Goal: Obtain resource: Download file/media

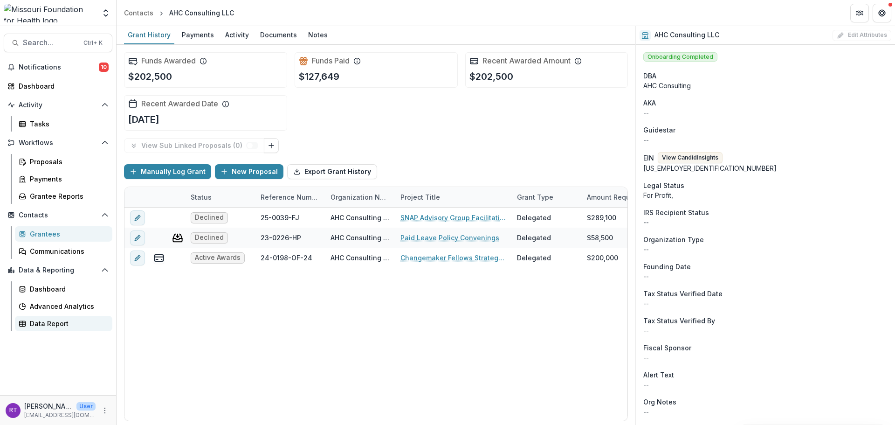
click at [36, 326] on div "Data Report" at bounding box center [67, 323] width 75 height 10
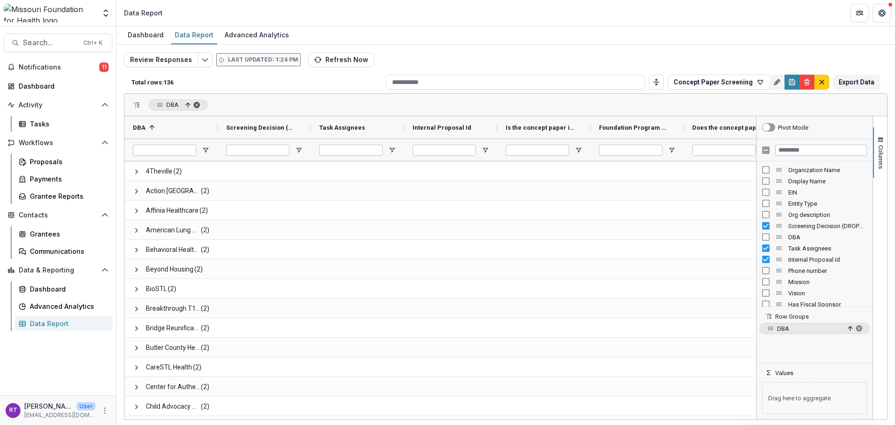
click at [197, 104] on span "DBA, ascending. Press ENTER to sort. Press DELETE to remove" at bounding box center [196, 104] width 7 height 7
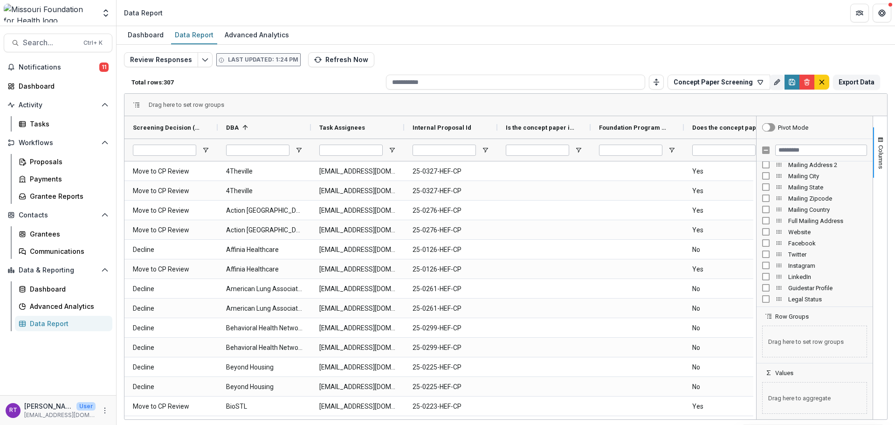
scroll to position [326, 0]
click at [823, 152] on input "Filter Columns Input" at bounding box center [821, 149] width 92 height 11
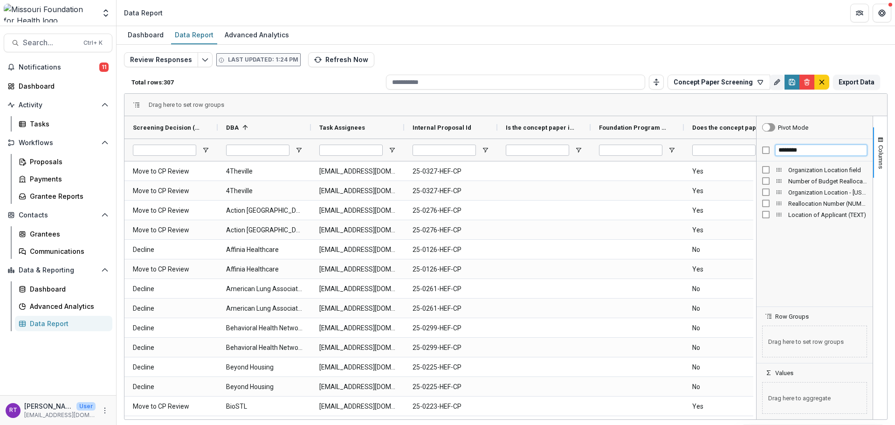
type input "********"
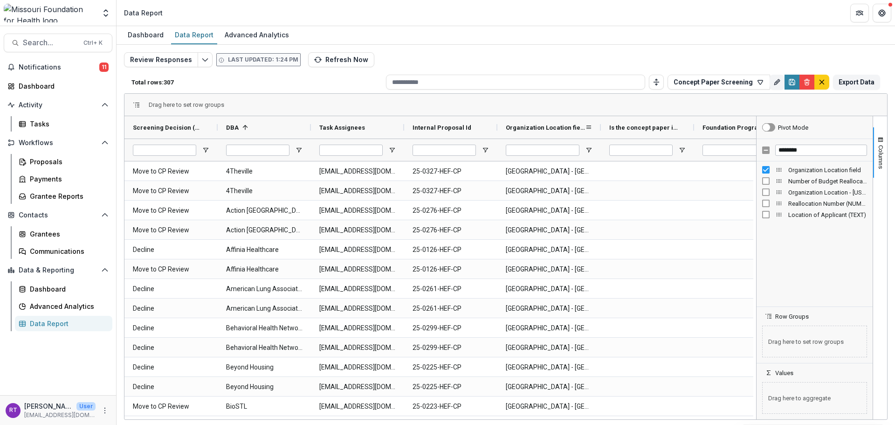
drag, startPoint x: 591, startPoint y: 126, endPoint x: 616, endPoint y: 124, distance: 25.2
click at [603, 125] on div at bounding box center [601, 127] width 4 height 22
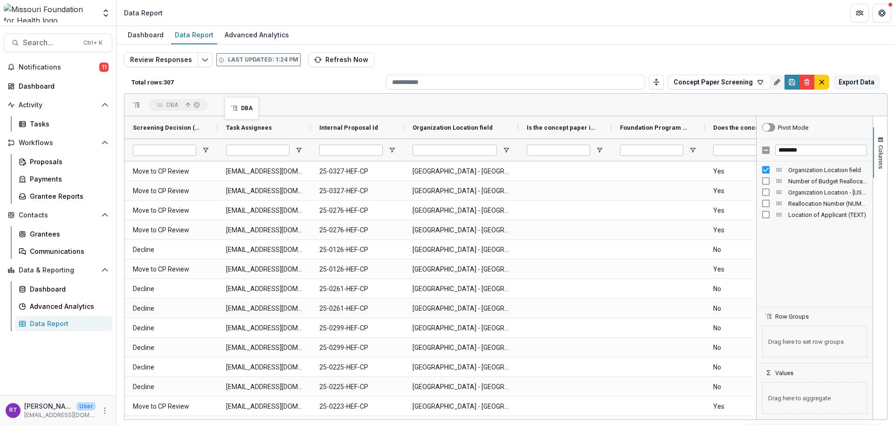
drag, startPoint x: 260, startPoint y: 128, endPoint x: 229, endPoint y: 103, distance: 40.0
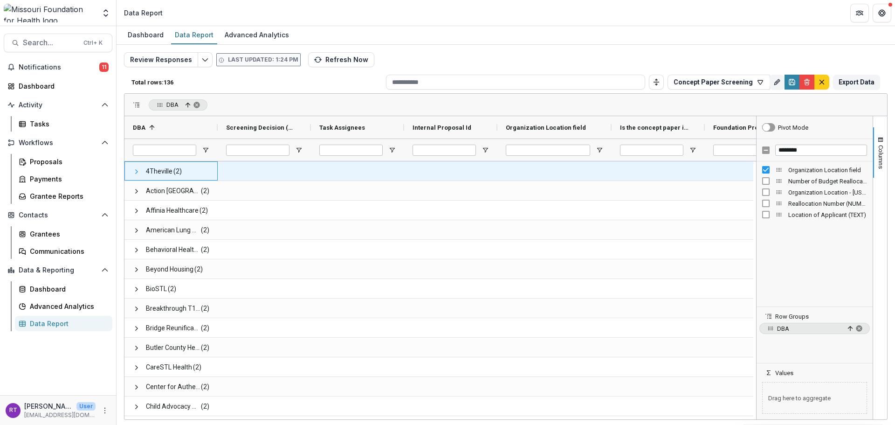
click at [134, 173] on span at bounding box center [136, 171] width 7 height 7
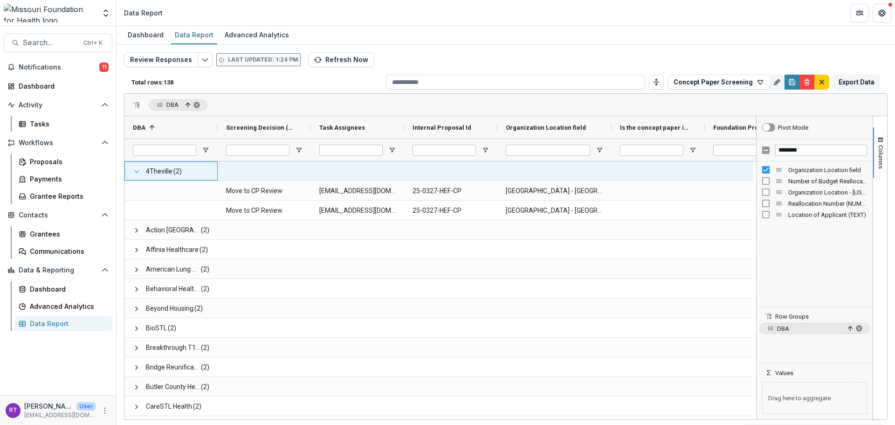
click at [134, 172] on span at bounding box center [136, 171] width 7 height 7
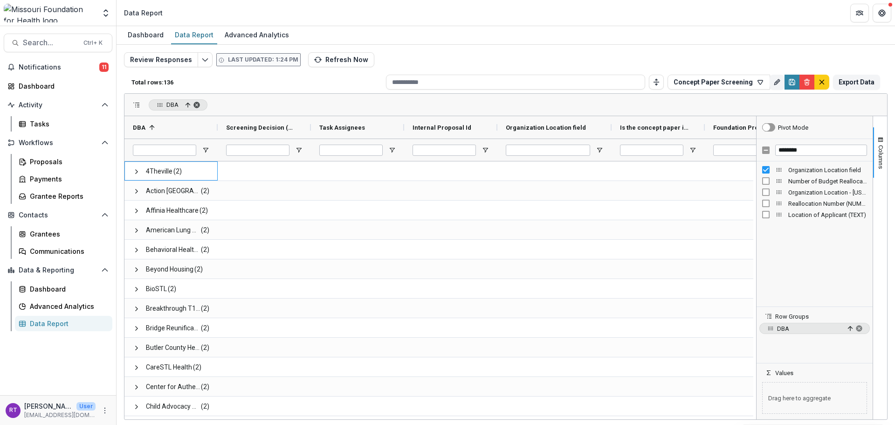
click at [195, 104] on span "DBA, ascending. Press ENTER to sort. Press DELETE to remove" at bounding box center [196, 104] width 7 height 7
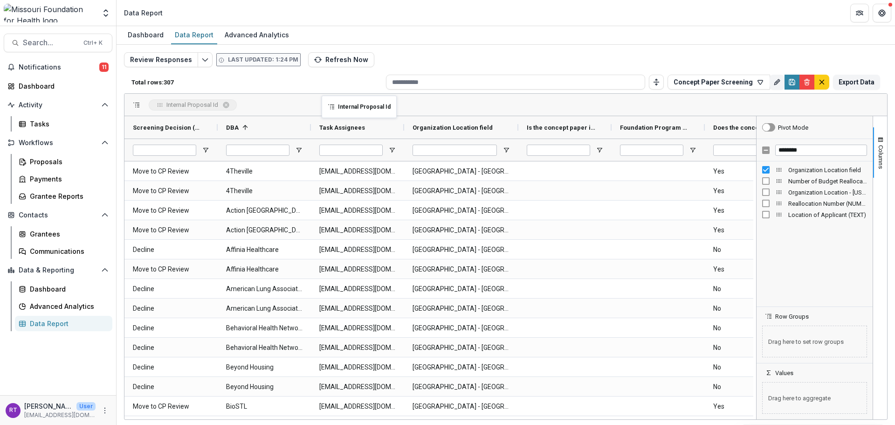
drag, startPoint x: 427, startPoint y: 126, endPoint x: 326, endPoint y: 101, distance: 104.1
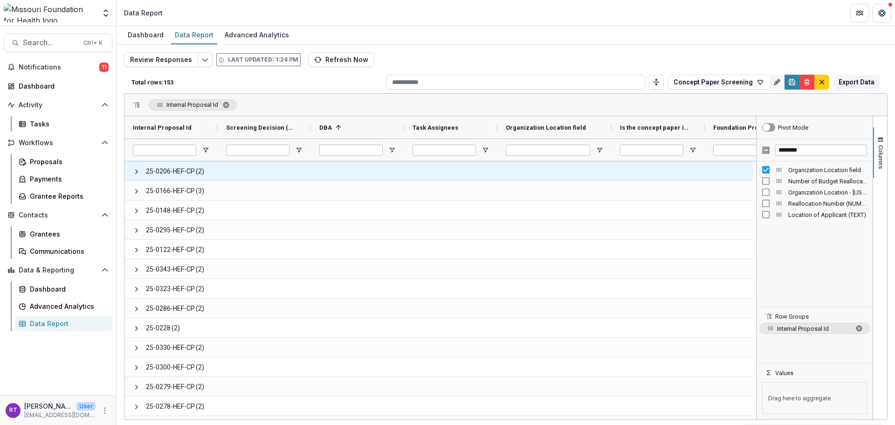
click at [133, 175] on span at bounding box center [136, 171] width 7 height 19
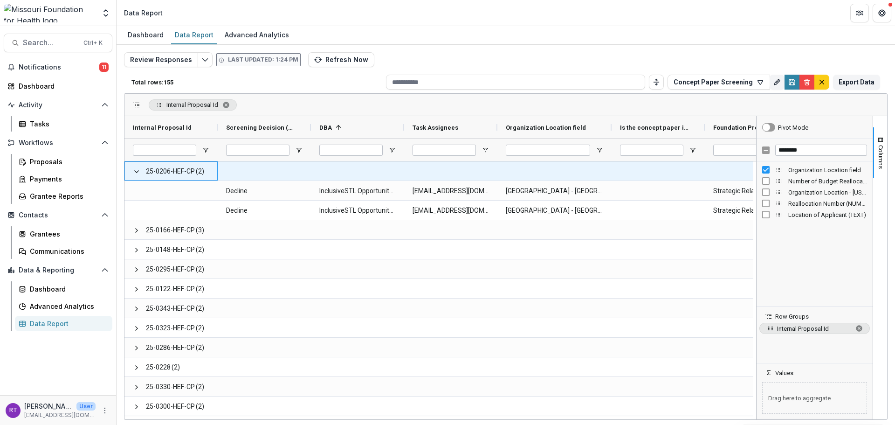
click at [133, 175] on span at bounding box center [136, 171] width 7 height 19
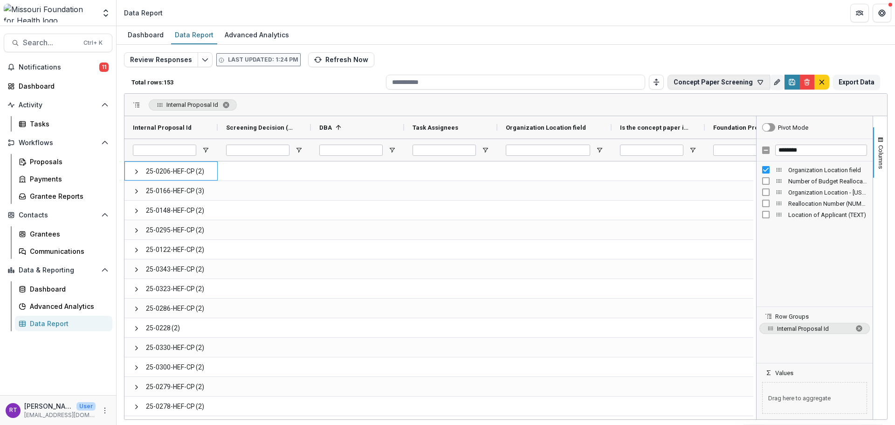
click at [762, 82] on icon "button" at bounding box center [760, 82] width 5 height 4
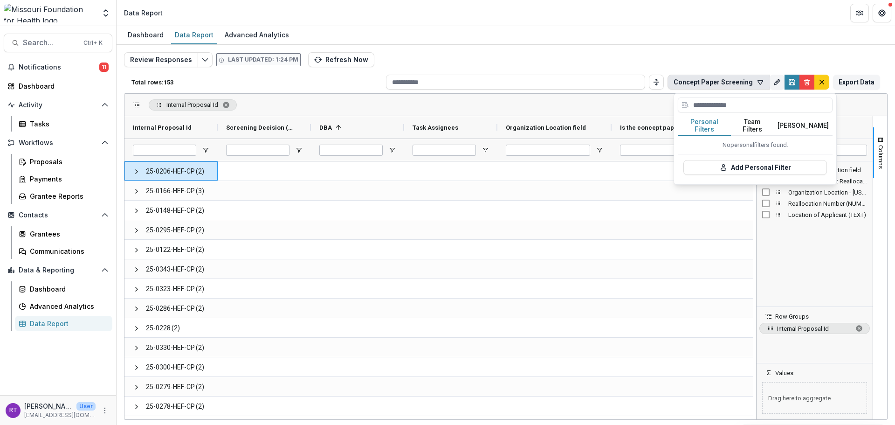
click at [755, 126] on button "Team Filters" at bounding box center [752, 126] width 43 height 20
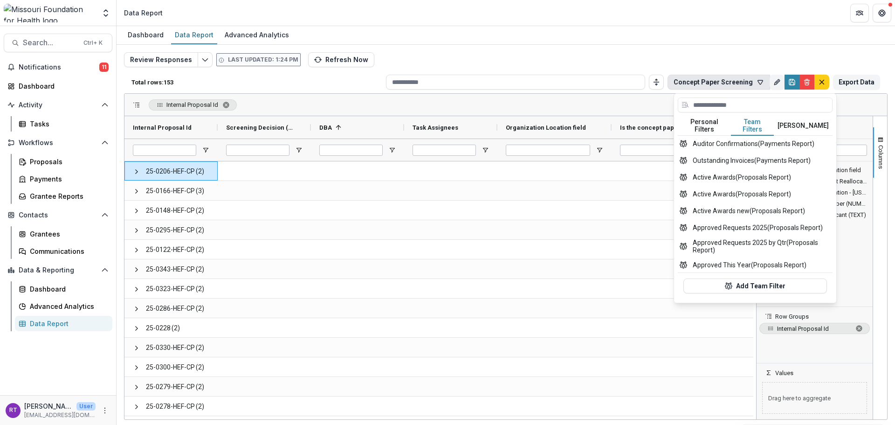
scroll to position [14, 0]
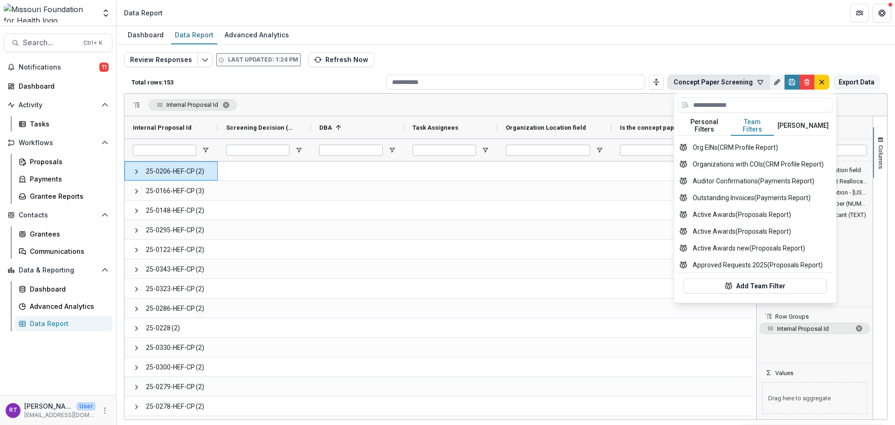
click at [788, 120] on button "[PERSON_NAME]" at bounding box center [803, 126] width 59 height 20
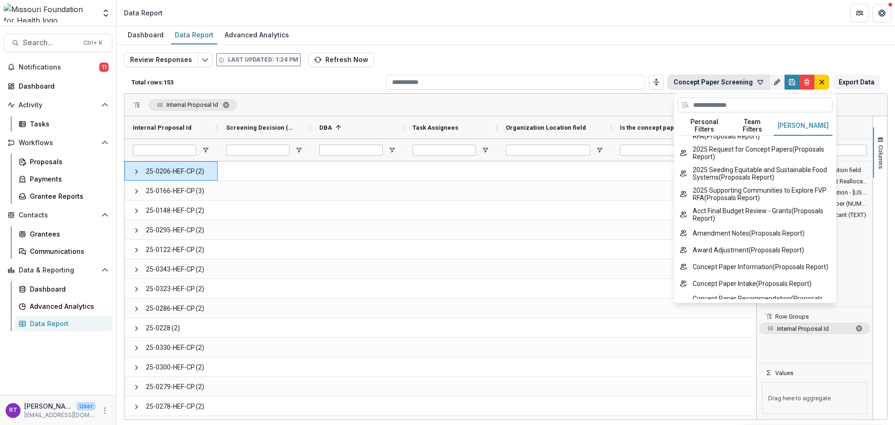
click at [758, 107] on input at bounding box center [755, 104] width 155 height 15
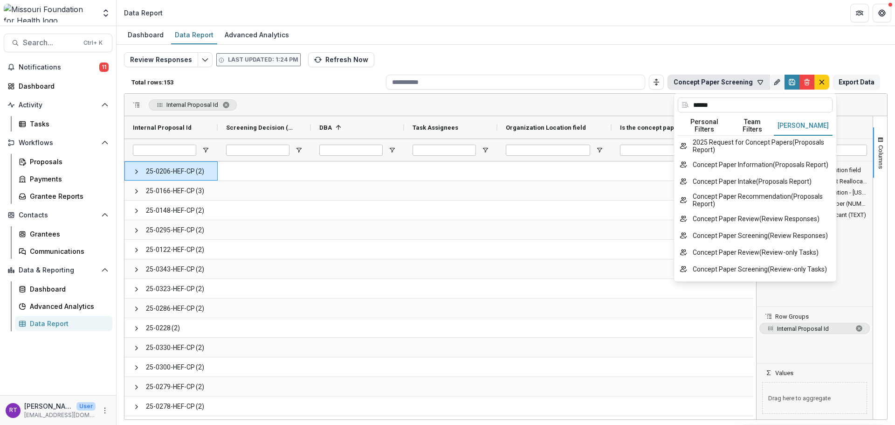
scroll to position [0, 0]
type input "******"
click at [768, 166] on button "Concept Paper Information ( Proposals Report )" at bounding box center [755, 164] width 155 height 17
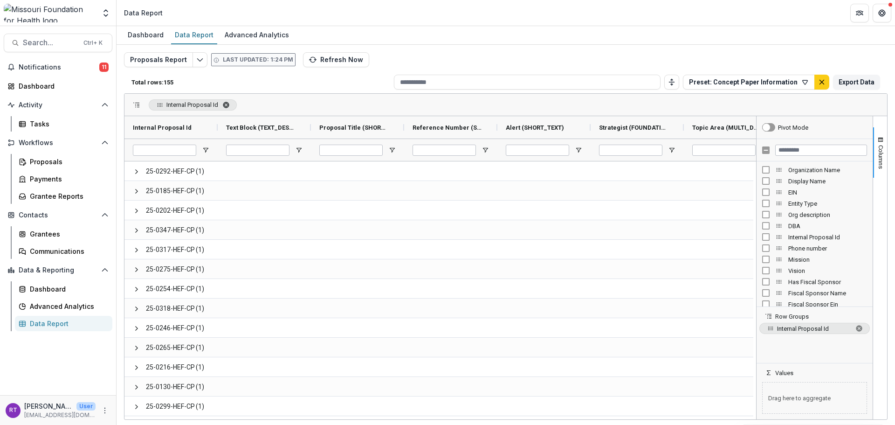
click at [226, 104] on span "Internal Proposal Id. Press ENTER to sort. Press DELETE to remove" at bounding box center [225, 104] width 7 height 7
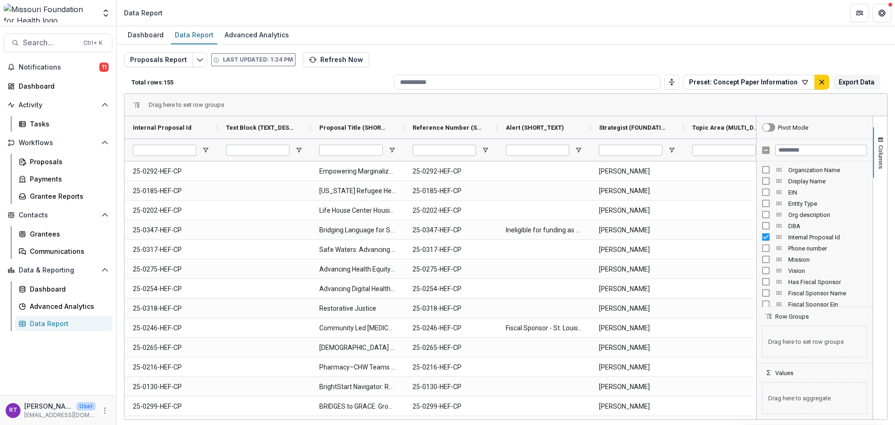
click at [829, 168] on span "Organization Name" at bounding box center [827, 169] width 79 height 7
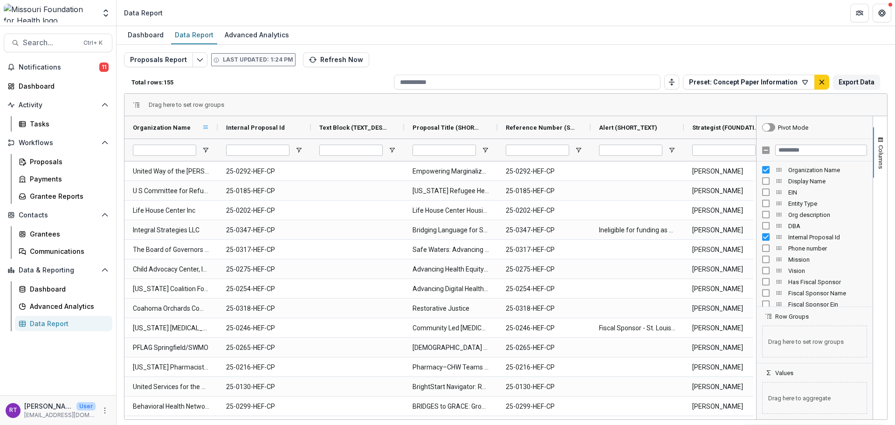
click at [205, 130] on span at bounding box center [205, 127] width 7 height 7
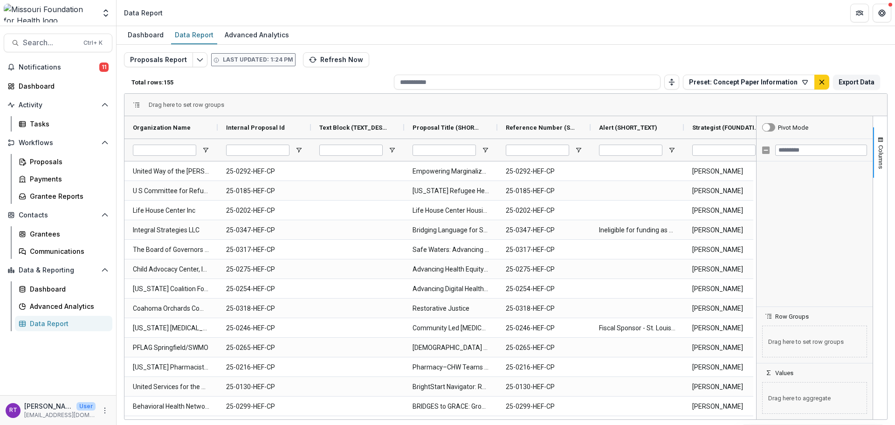
scroll to position [3017, 0]
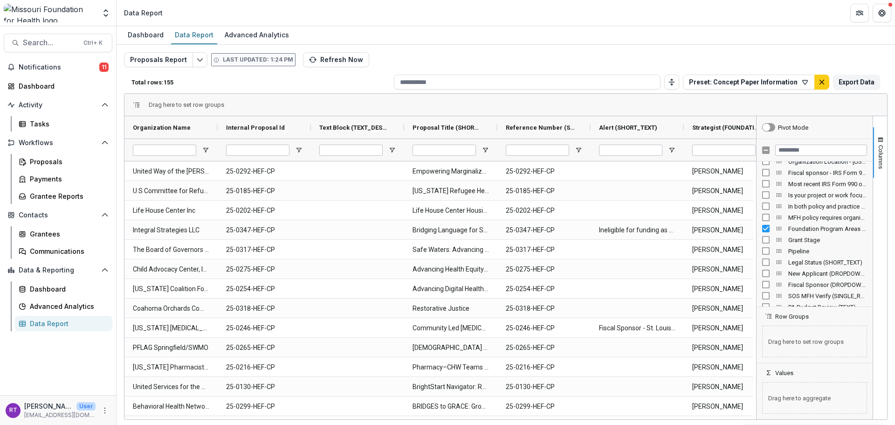
click at [862, 209] on span "In both policy and practice does the applicant organization hire and promote st…" at bounding box center [827, 206] width 79 height 7
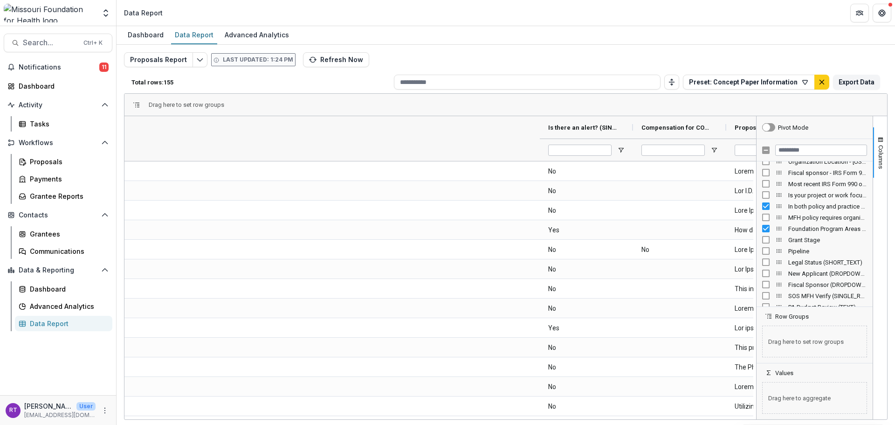
scroll to position [0, 2052]
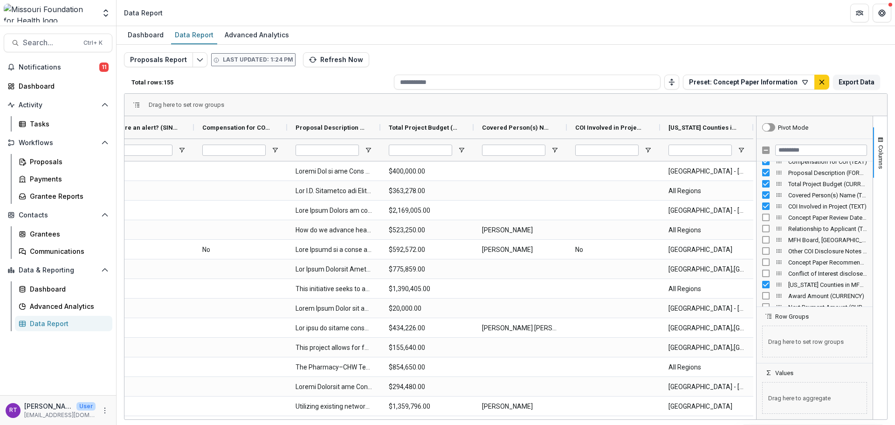
click at [768, 212] on div "Concept Paper Review Date (DATE)" at bounding box center [814, 217] width 105 height 11
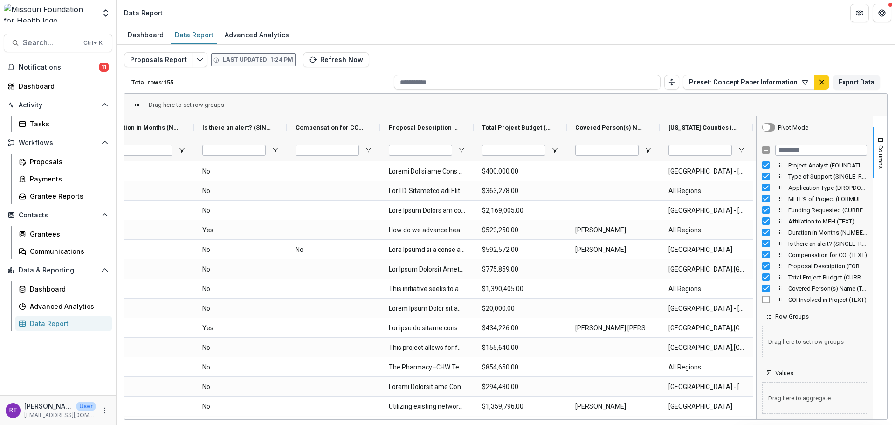
click at [766, 291] on div "Covered Person(s) Name (TEXT)" at bounding box center [814, 287] width 105 height 11
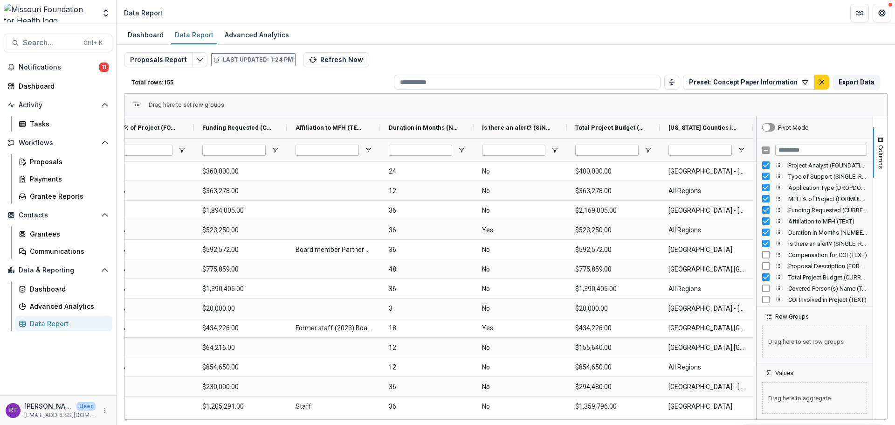
click at [767, 248] on div "Is there an alert? (SINGLE_RESPONSE)" at bounding box center [814, 243] width 105 height 11
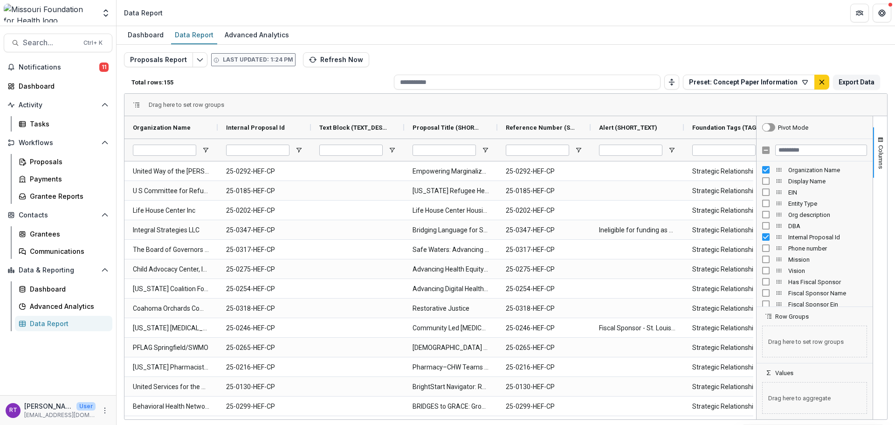
click at [834, 157] on div at bounding box center [814, 150] width 116 height 22
click at [833, 155] on input "Filter Columns Input" at bounding box center [821, 149] width 92 height 11
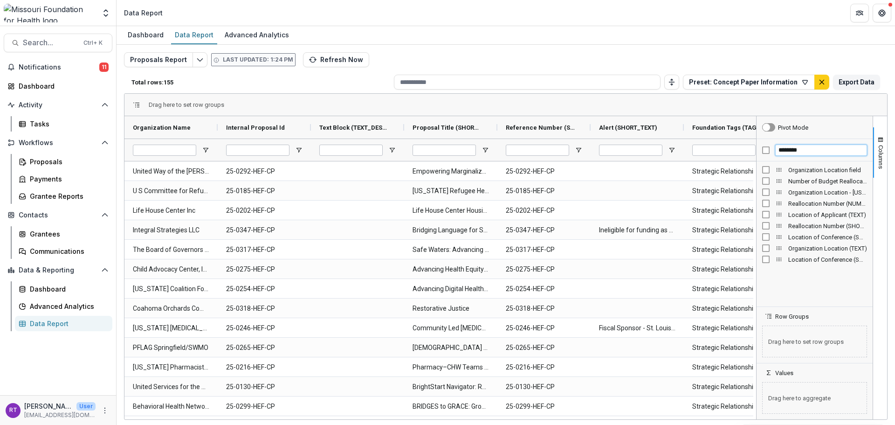
type input "********"
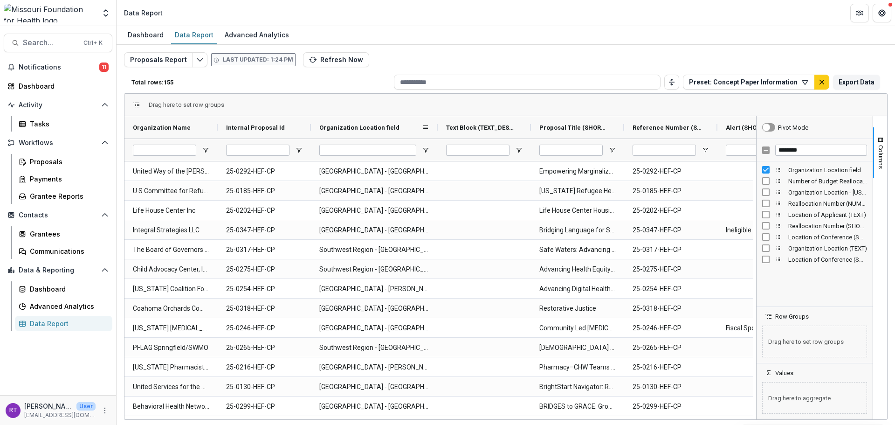
drag, startPoint x: 405, startPoint y: 125, endPoint x: 440, endPoint y: 122, distance: 36.0
click at [439, 122] on div at bounding box center [438, 127] width 4 height 22
drag, startPoint x: 434, startPoint y: 124, endPoint x: 329, endPoint y: 129, distance: 105.4
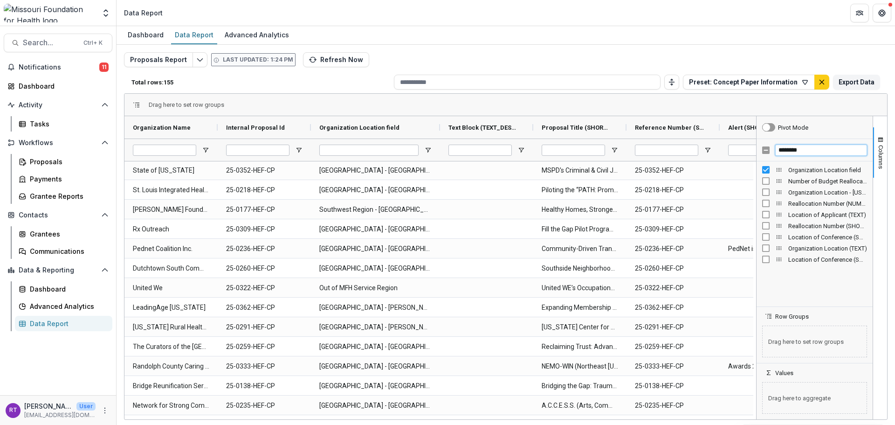
drag, startPoint x: 809, startPoint y: 151, endPoint x: 776, endPoint y: 150, distance: 33.1
click at [776, 150] on input "********" at bounding box center [821, 149] width 92 height 11
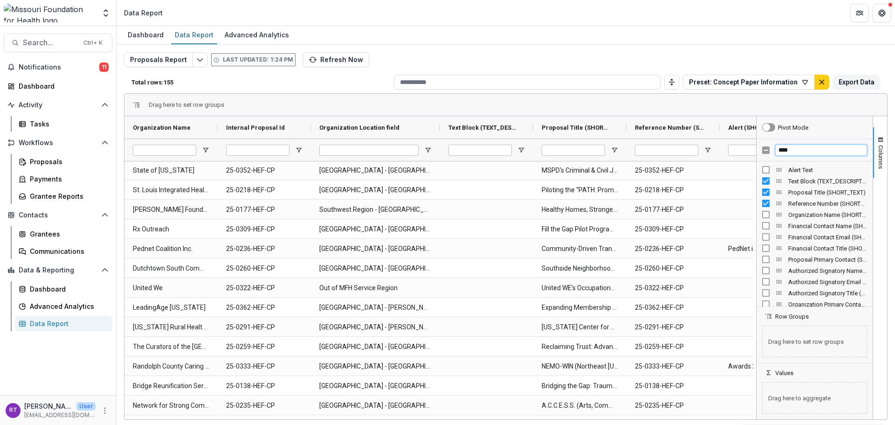
type input "****"
click at [766, 184] on div "Text Block (TEXT_DESCRIPTION)" at bounding box center [814, 180] width 105 height 11
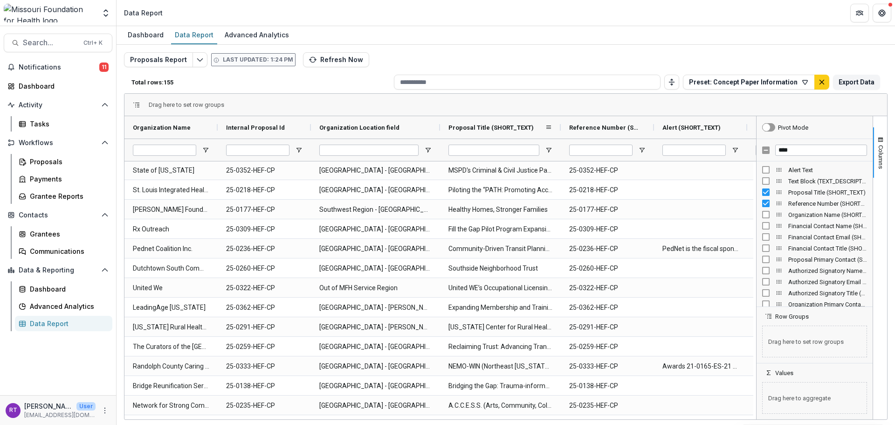
drag, startPoint x: 532, startPoint y: 126, endPoint x: 560, endPoint y: 128, distance: 27.6
click at [560, 128] on div at bounding box center [561, 127] width 4 height 22
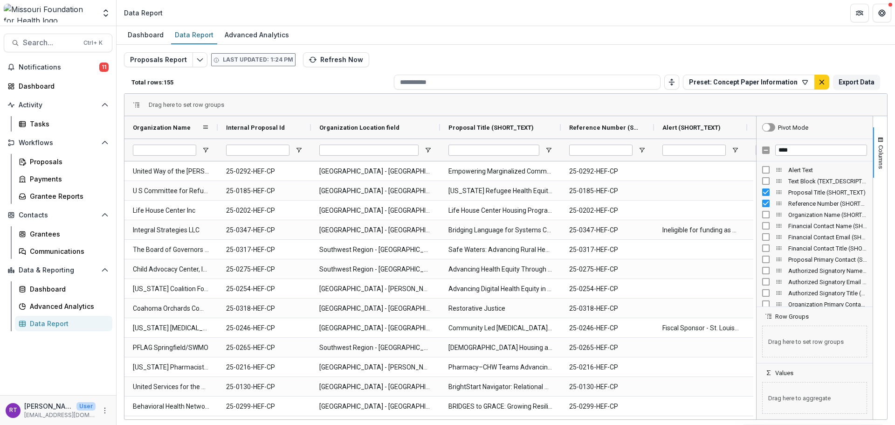
click at [191, 126] on div "Organization Name" at bounding box center [167, 127] width 69 height 18
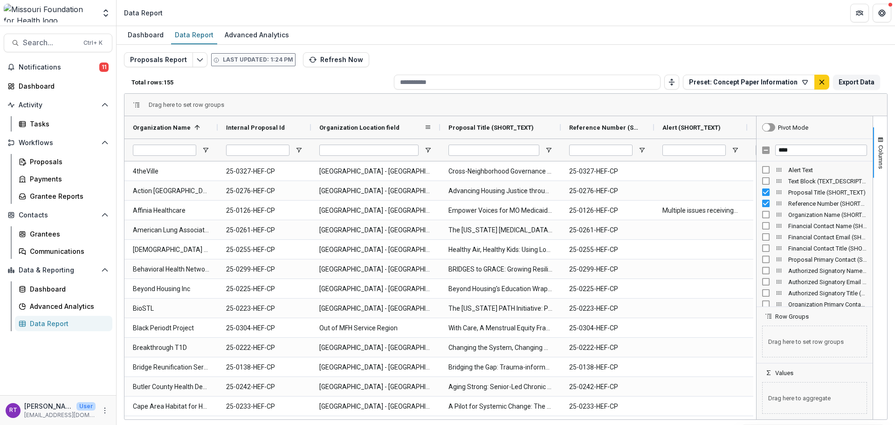
drag, startPoint x: 438, startPoint y: 130, endPoint x: 472, endPoint y: 128, distance: 33.6
click at [442, 128] on div at bounding box center [440, 127] width 4 height 22
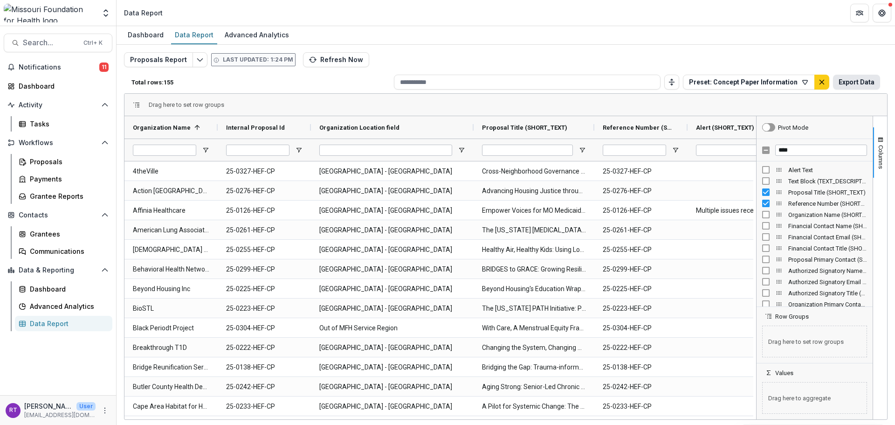
click at [857, 80] on button "Export Data" at bounding box center [856, 82] width 47 height 15
click at [284, 145] on input "Internal Proposal Id Filter Input" at bounding box center [257, 149] width 63 height 11
paste input "**********"
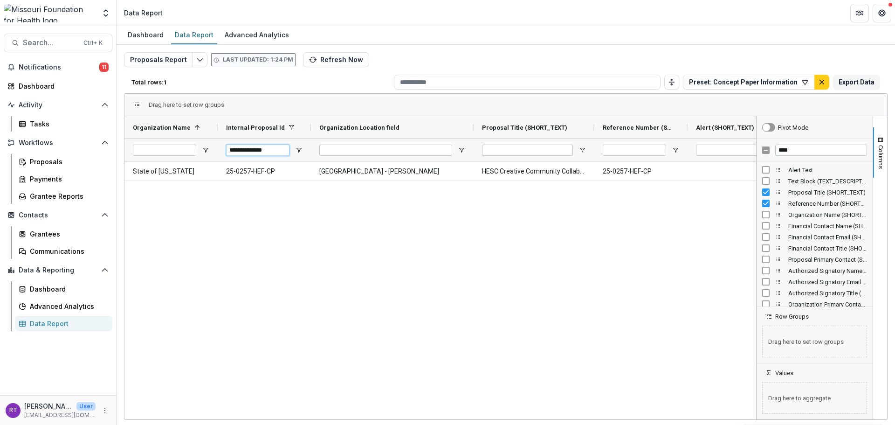
type input "**********"
